Goal: Check status: Check status

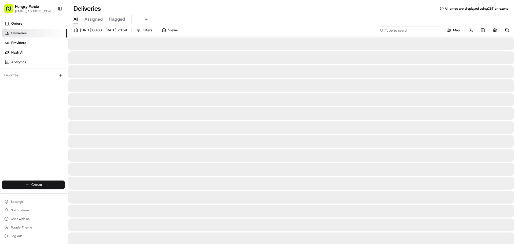
click at [425, 30] on input at bounding box center [410, 31] width 64 height 8
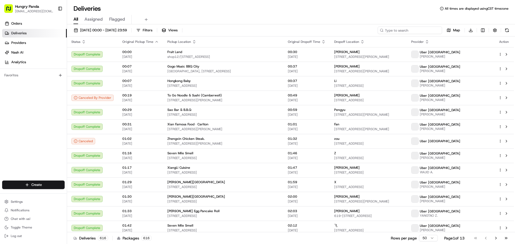
click at [425, 30] on input at bounding box center [410, 31] width 64 height 8
paste input "4351785095859727441004"
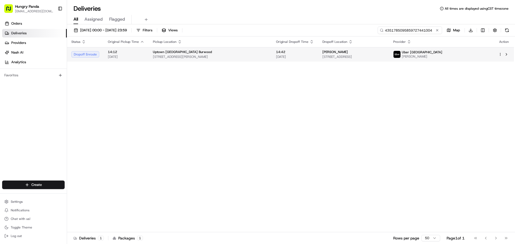
type input "4351785095859727441004"
click at [400, 55] on img at bounding box center [396, 54] width 7 height 7
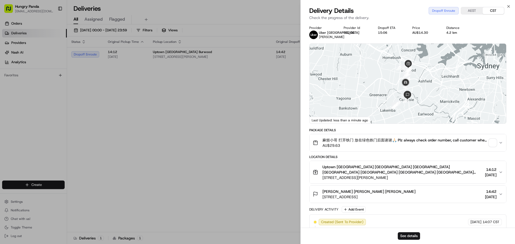
click at [491, 139] on span "button" at bounding box center [493, 143] width 8 height 8
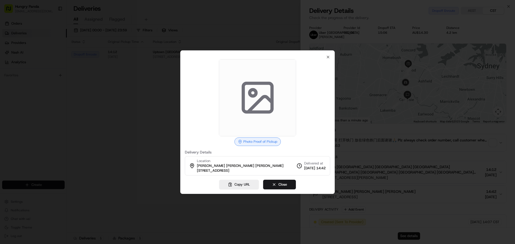
click at [405, 145] on div at bounding box center [257, 122] width 515 height 244
